Goal: Information Seeking & Learning: Learn about a topic

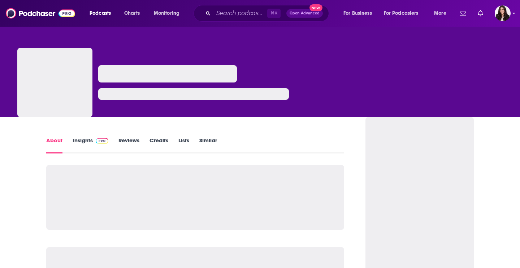
click at [89, 146] on link "Insights" at bounding box center [91, 145] width 36 height 17
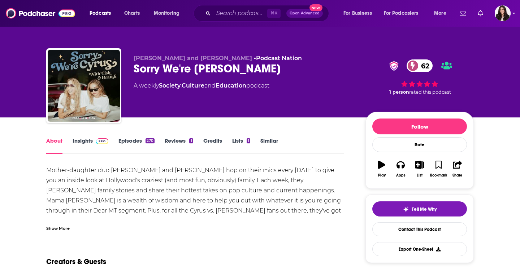
click at [91, 139] on link "Insights" at bounding box center [91, 145] width 36 height 17
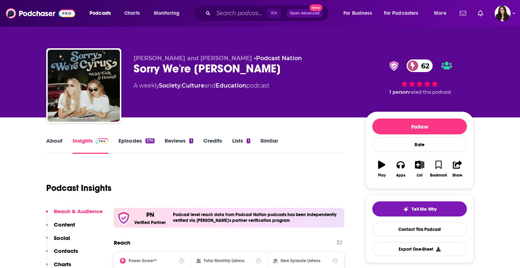
click at [119, 146] on link "Episodes 270" at bounding box center [136, 145] width 36 height 17
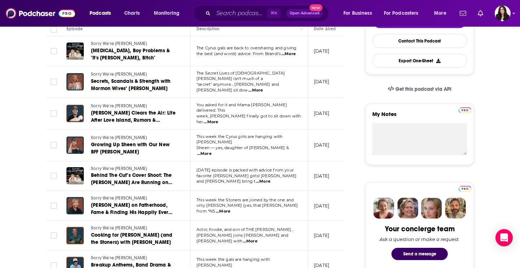
scroll to position [191, 0]
